Goal: Task Accomplishment & Management: Manage account settings

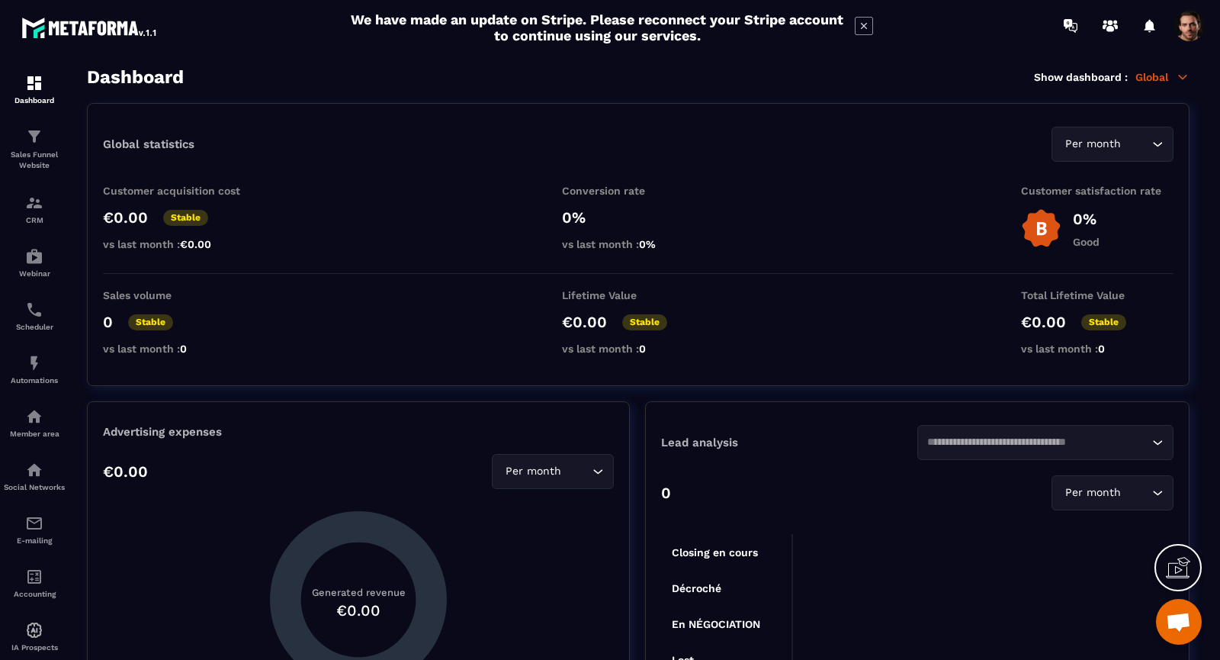
click at [1189, 34] on span at bounding box center [1189, 26] width 30 height 30
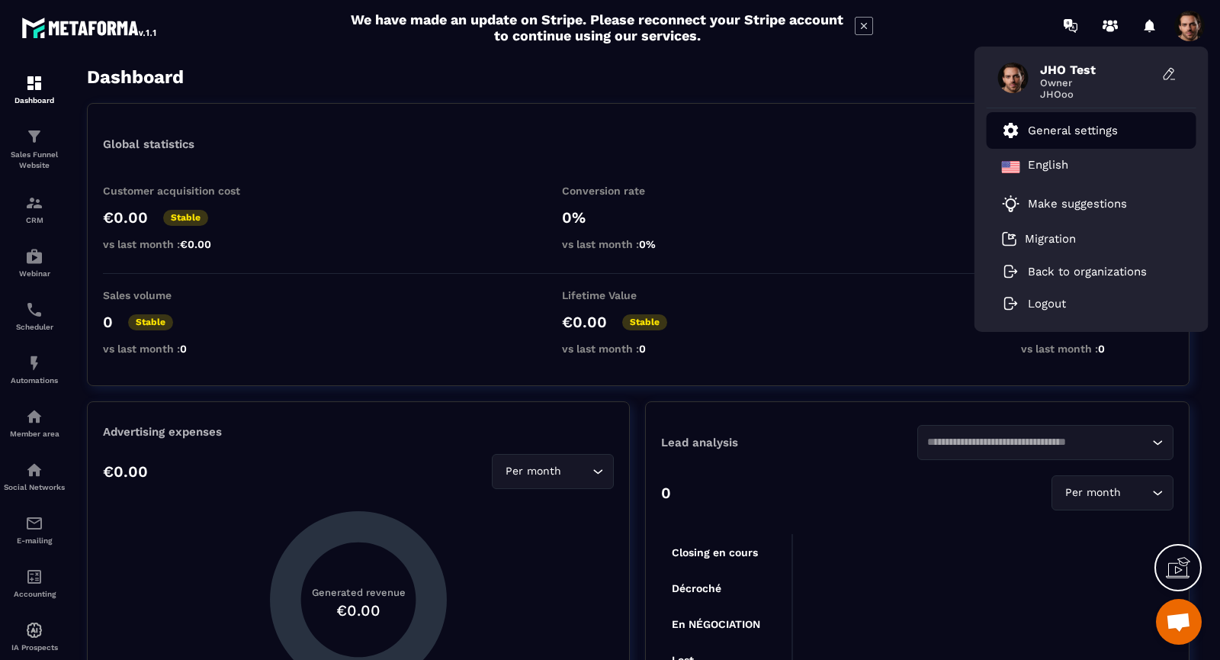
click at [1080, 130] on p "General settings" at bounding box center [1073, 131] width 90 height 14
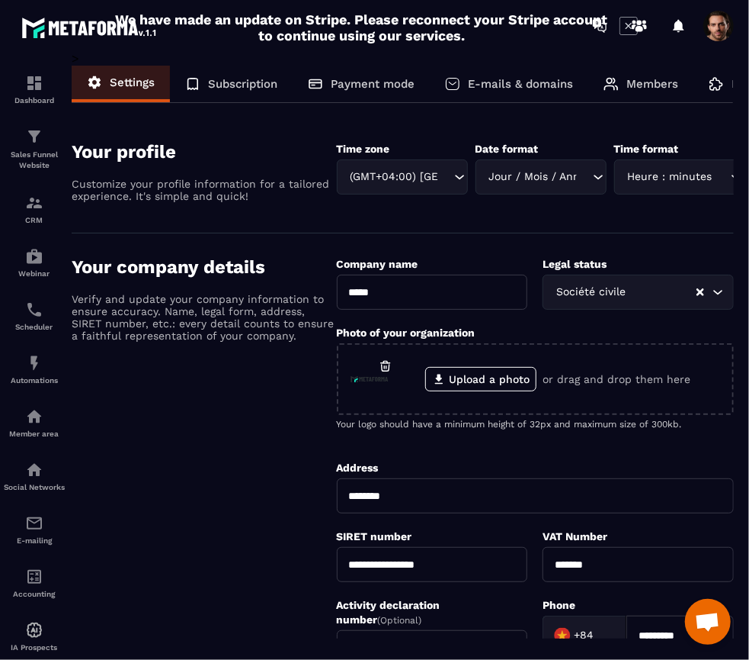
click at [499, 82] on p "E-mails & domains" at bounding box center [520, 84] width 105 height 14
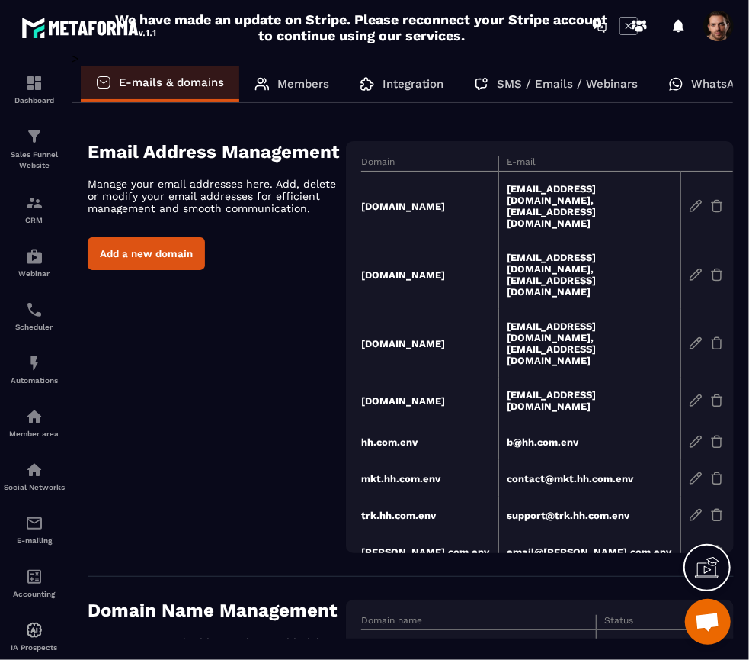
scroll to position [0, 360]
click at [546, 87] on p "SMS / Emails / Webinars" at bounding box center [556, 84] width 141 height 14
